Goal: Navigation & Orientation: Find specific page/section

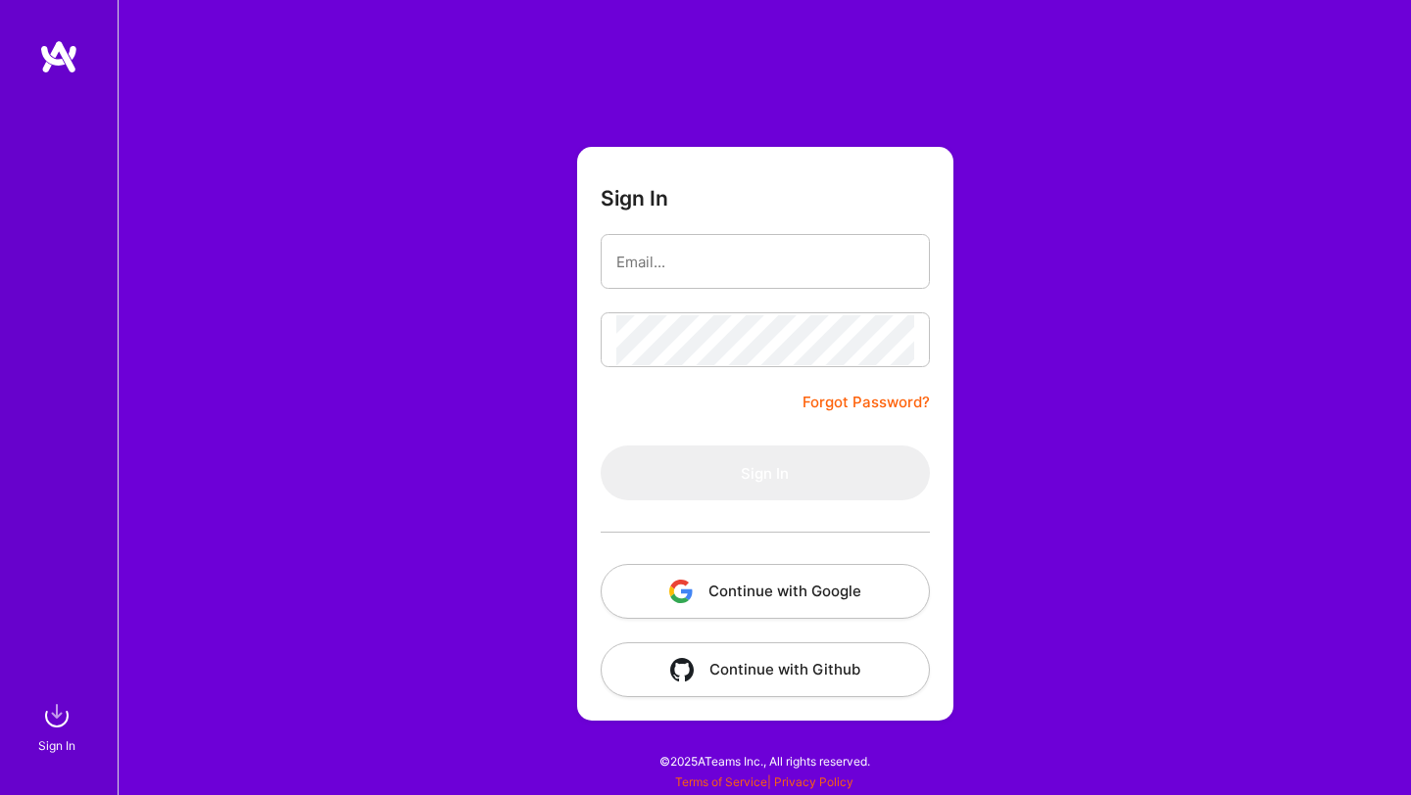
click at [358, 476] on div "Sign In Forgot Password? Sign In Continue with Google Continue with Github" at bounding box center [764, 397] width 1293 height 795
click at [735, 585] on button "Continue with Google" at bounding box center [764, 591] width 329 height 55
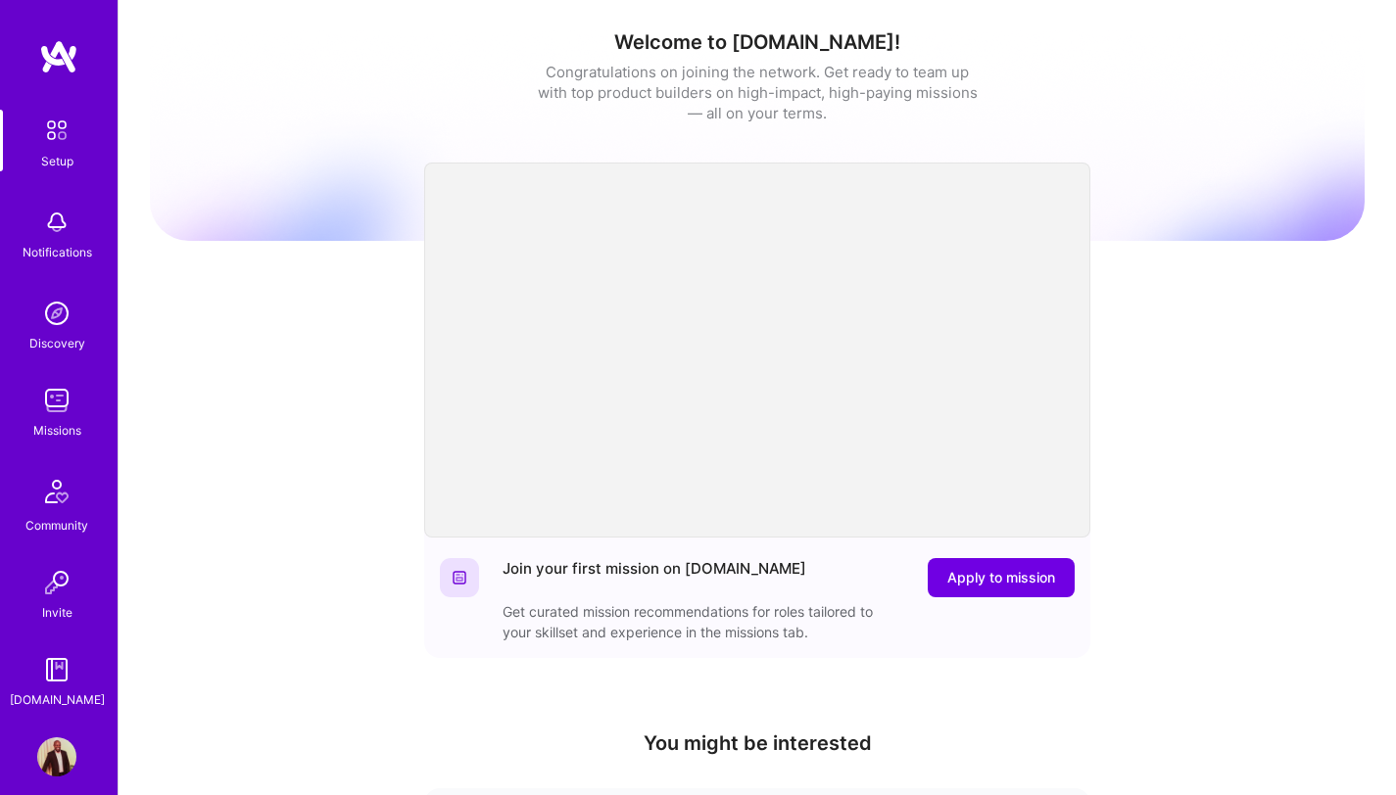
click at [48, 422] on div "Missions" at bounding box center [57, 430] width 48 height 21
